Goal: Task Accomplishment & Management: Use online tool/utility

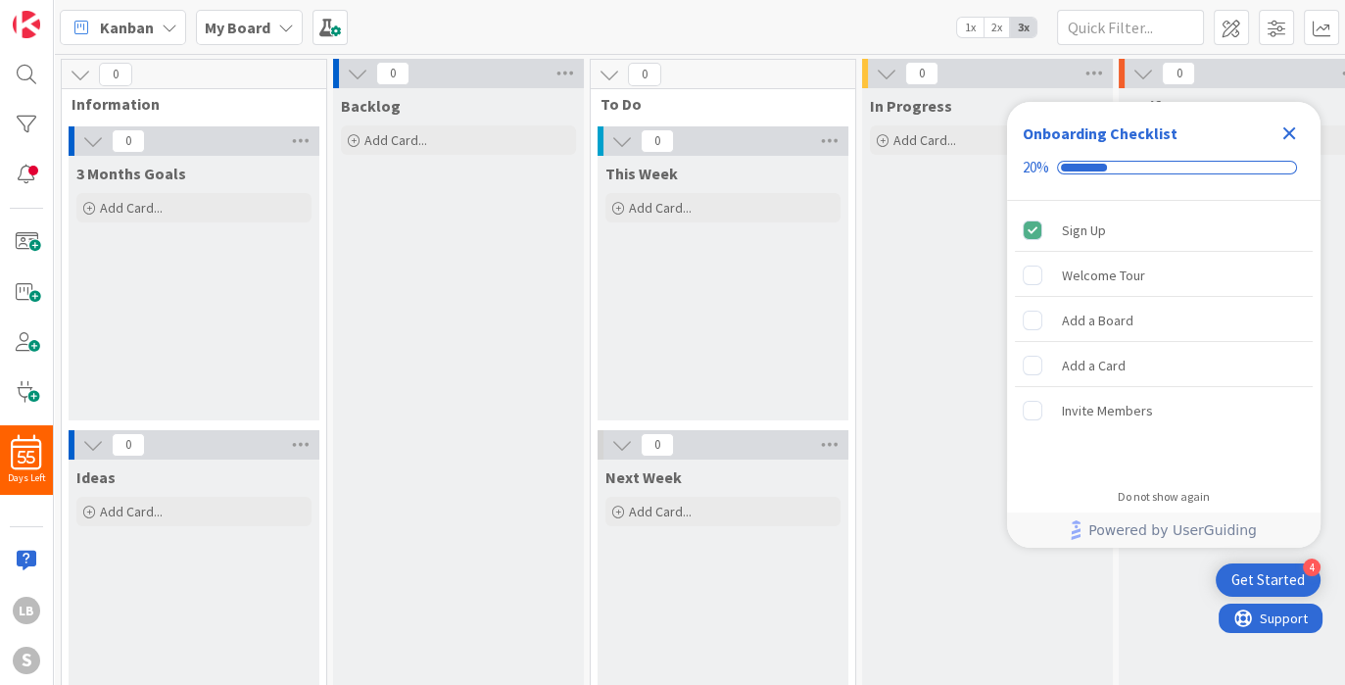
click at [1298, 125] on icon "Close Checklist" at bounding box center [1289, 133] width 24 height 24
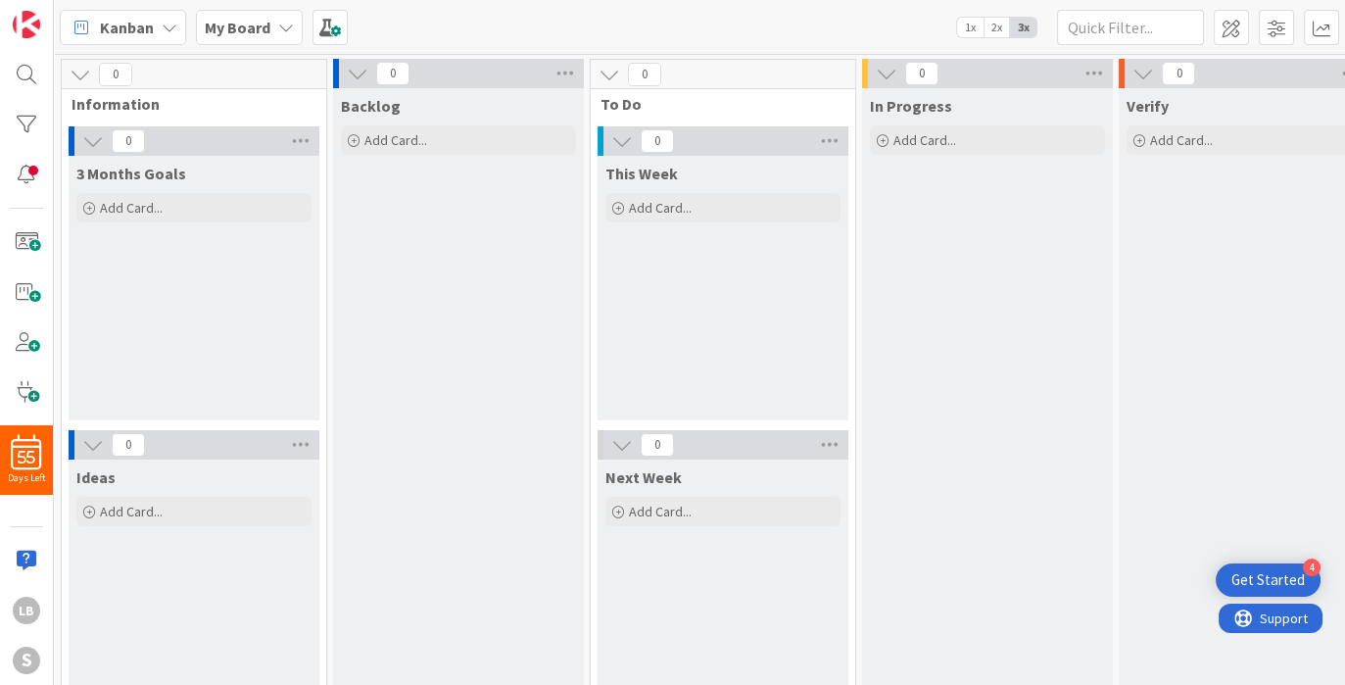
click at [269, 28] on div "My Board" at bounding box center [249, 27] width 107 height 35
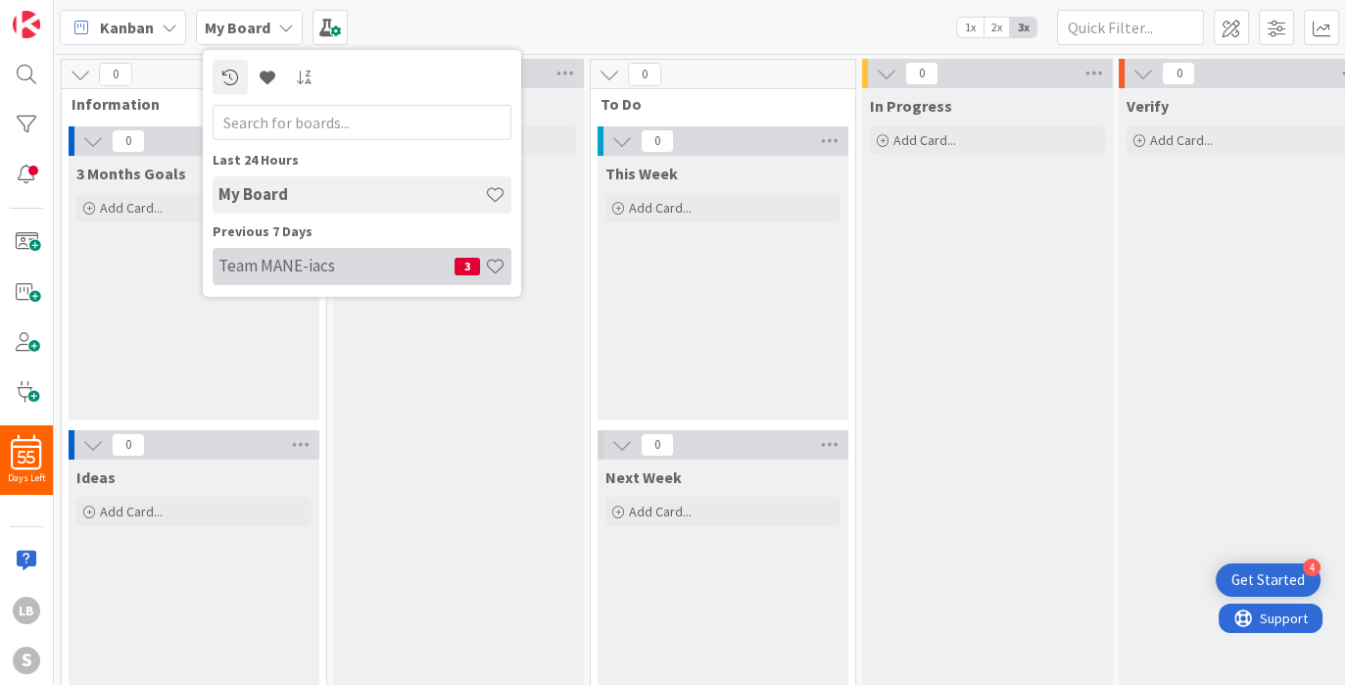
click at [285, 269] on h4 "Team MANE-iacs" at bounding box center [336, 266] width 236 height 20
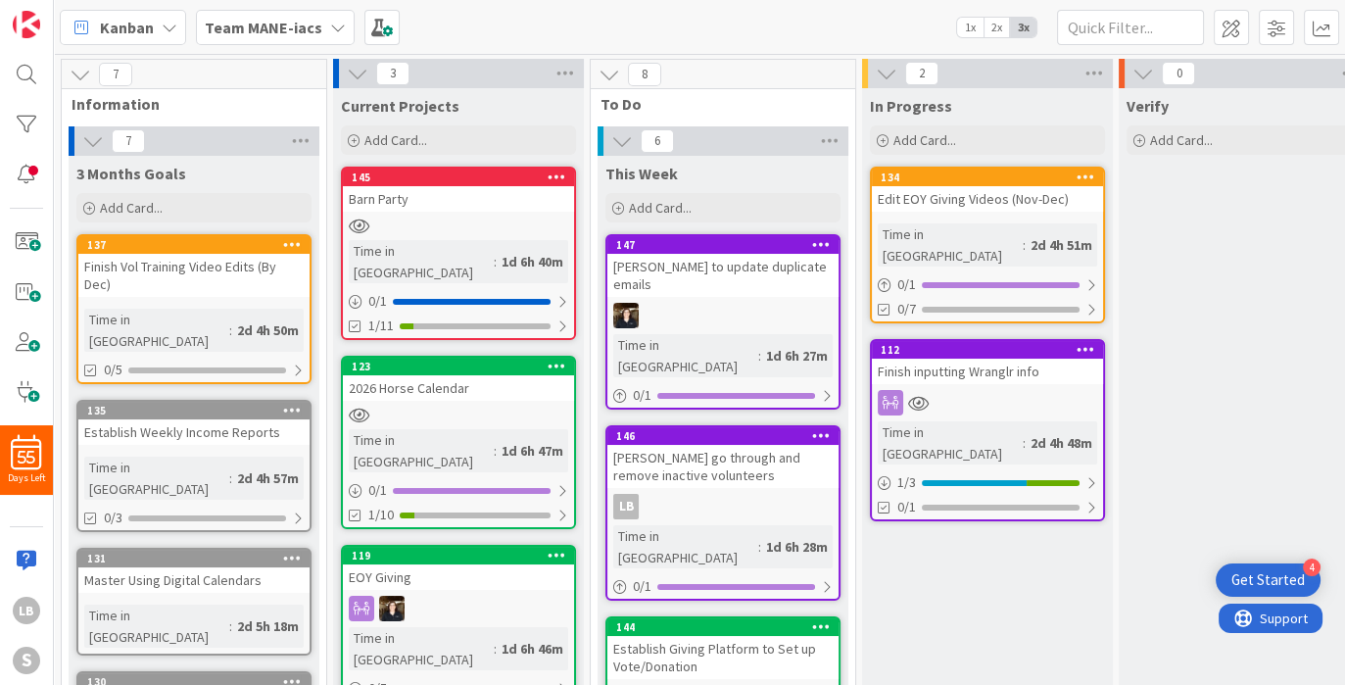
click at [1042, 390] on div at bounding box center [987, 402] width 231 height 25
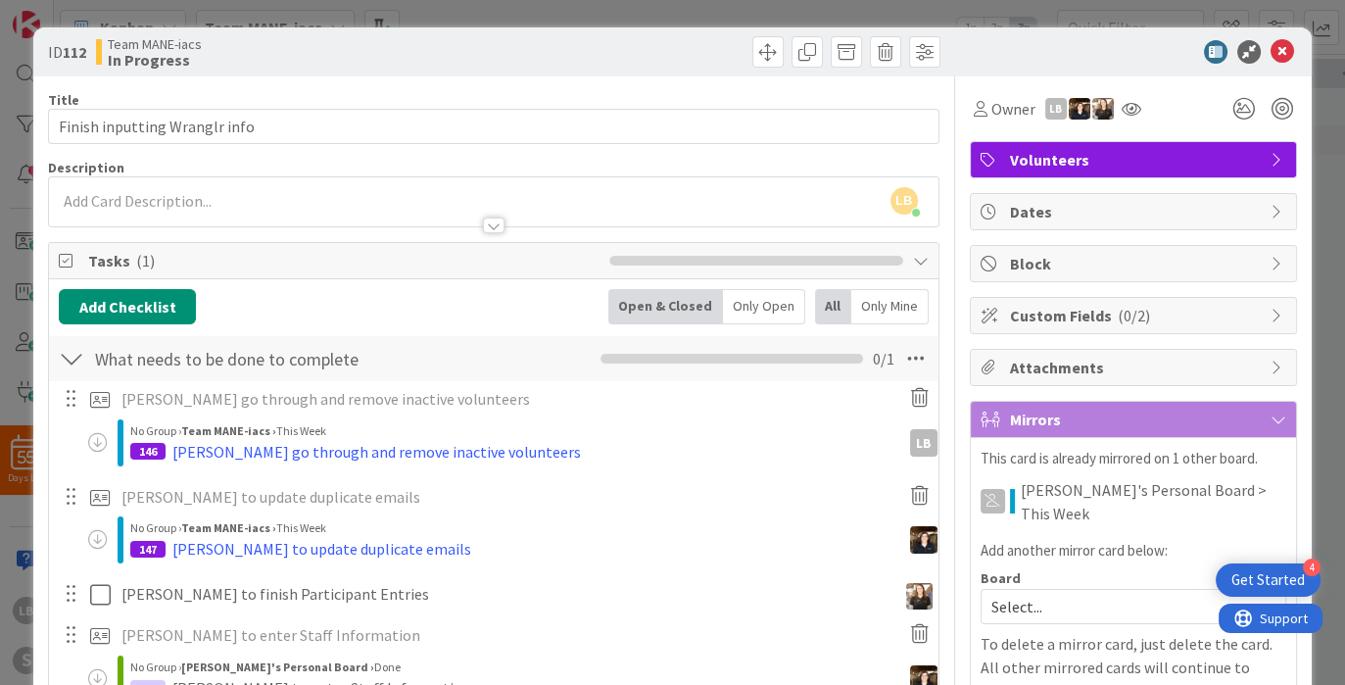
click at [102, 442] on span at bounding box center [98, 443] width 20 height 20
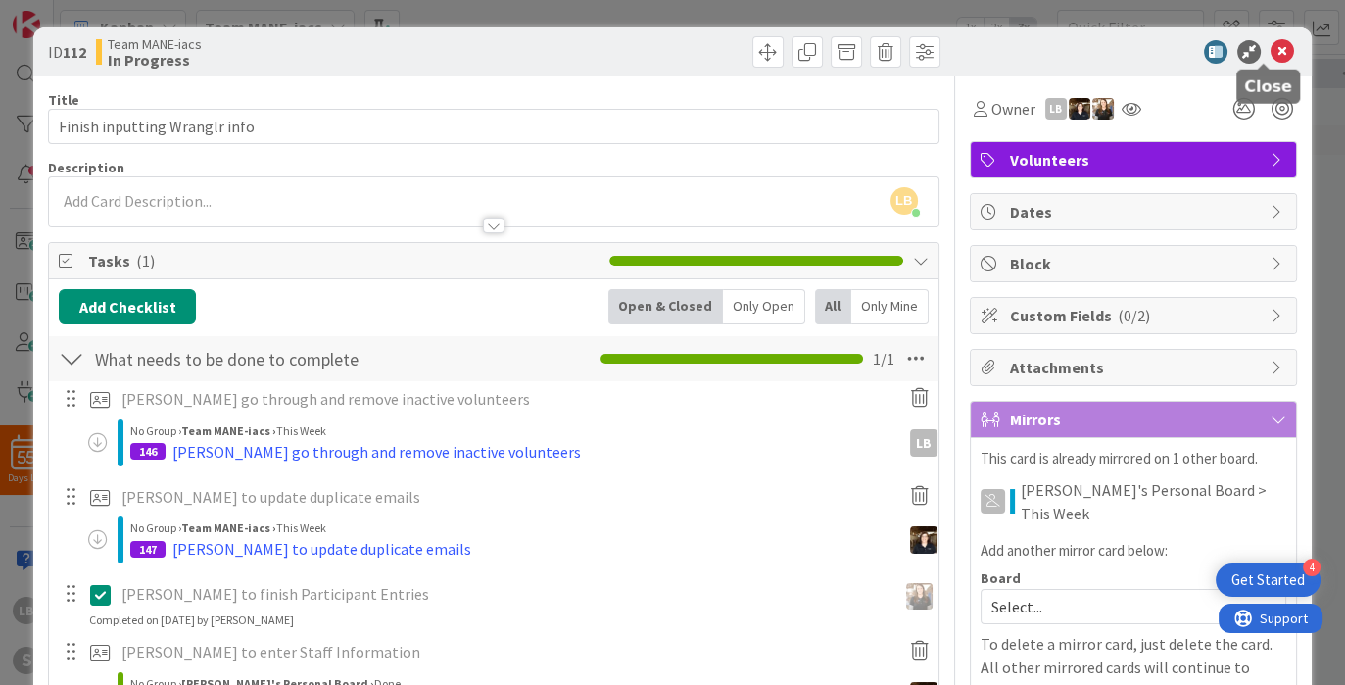
click at [1270, 46] on icon at bounding box center [1282, 52] width 24 height 24
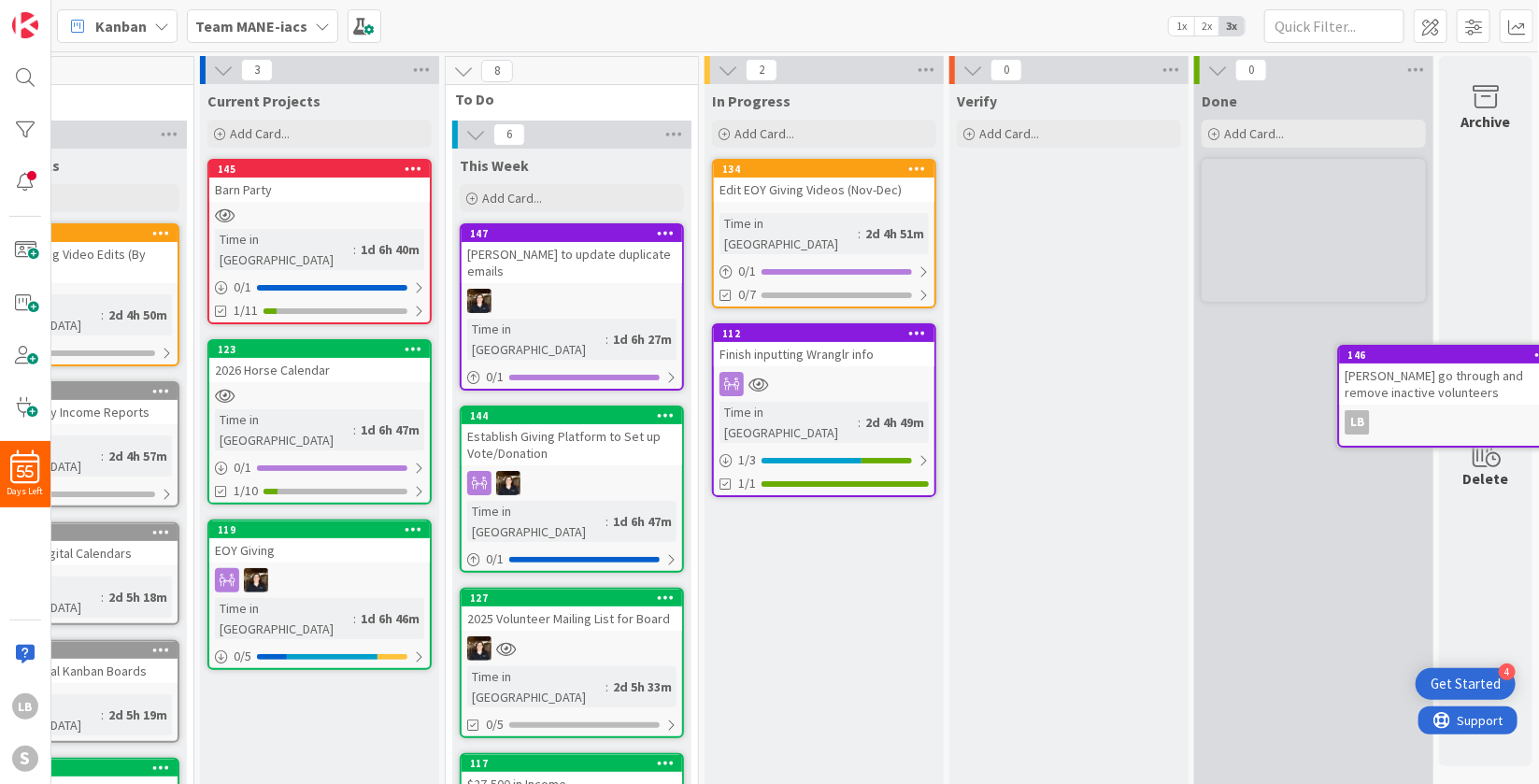
scroll to position [0, 137]
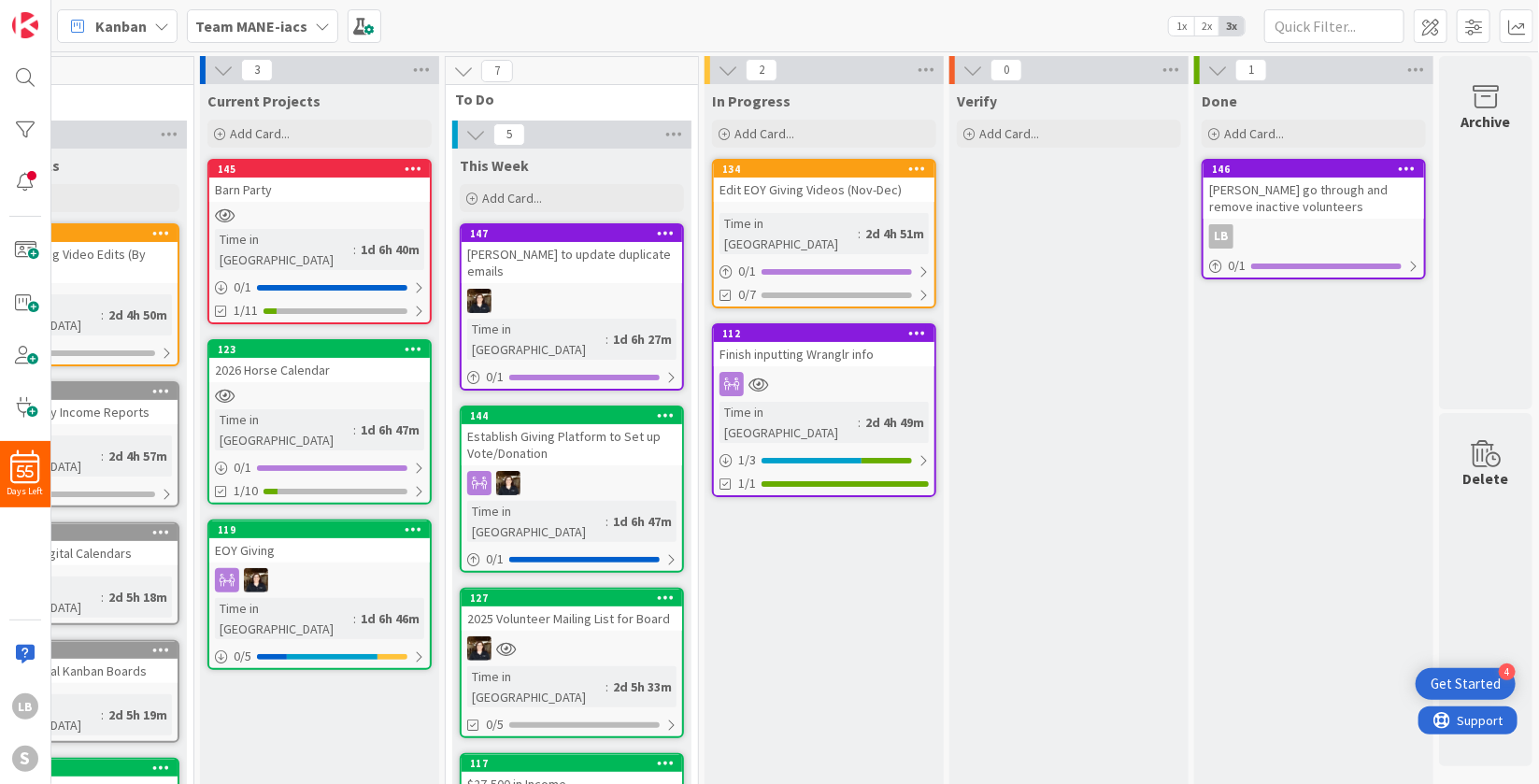
drag, startPoint x: 605, startPoint y: 410, endPoint x: 1349, endPoint y: 386, distance: 744.4
